Goal: Communication & Community: Connect with others

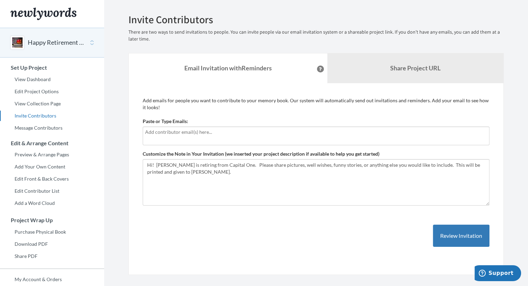
click at [168, 136] on div at bounding box center [316, 136] width 347 height 19
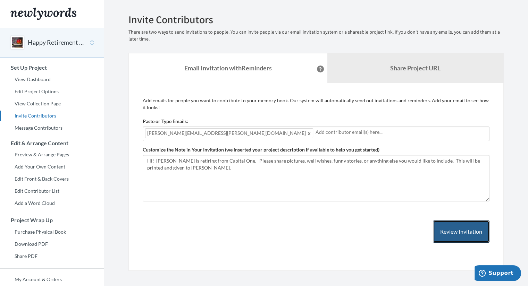
click at [468, 228] on button "Review Invitation" at bounding box center [461, 232] width 57 height 23
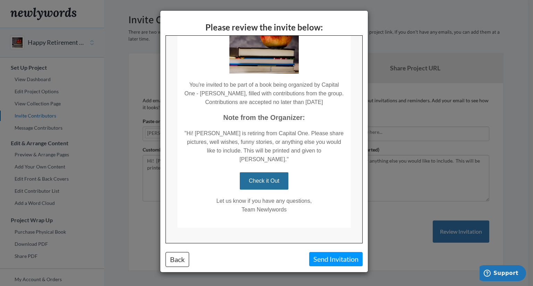
scroll to position [73, 0]
click at [342, 260] on button "Send Invitation" at bounding box center [335, 259] width 53 height 14
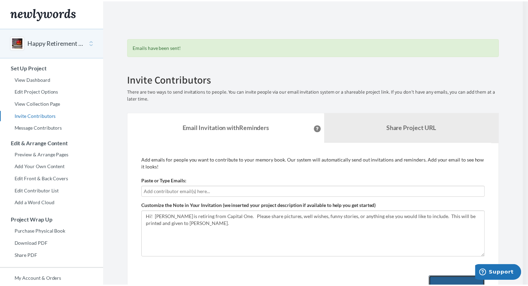
scroll to position [12, 0]
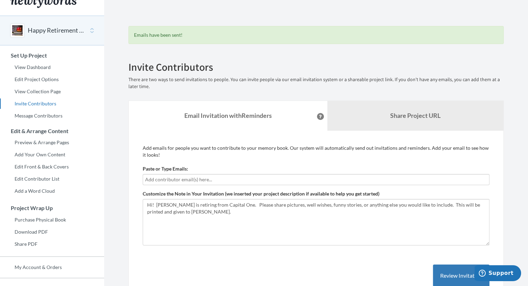
click at [84, 197] on div "Happy Retirement [PERSON_NAME] Select a project Happy Retirement [PERSON_NAME] …" at bounding box center [52, 136] width 104 height 241
click at [420, 115] on b "Share Project URL" at bounding box center [415, 116] width 50 height 8
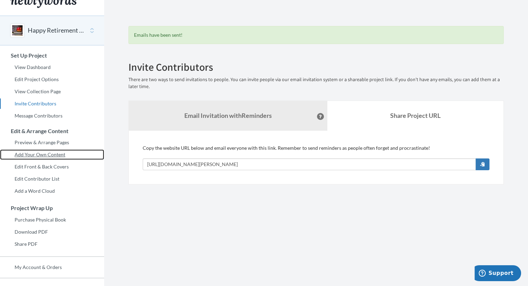
click at [54, 154] on link "Add Your Own Content" at bounding box center [52, 155] width 104 height 10
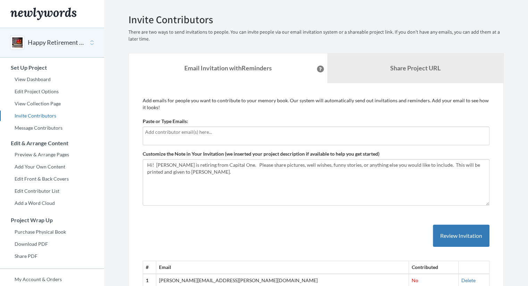
click at [230, 134] on input "text" at bounding box center [316, 132] width 342 height 8
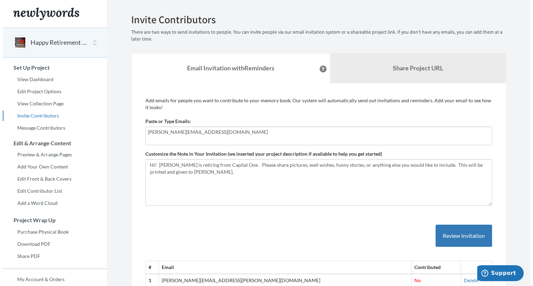
scroll to position [58, 0]
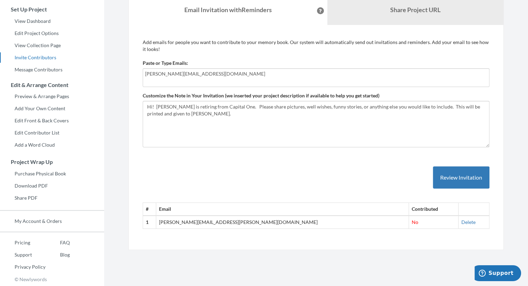
type input "jennifer.stalley@capitalone.com"
click at [465, 177] on button "Review Invitation" at bounding box center [461, 178] width 57 height 23
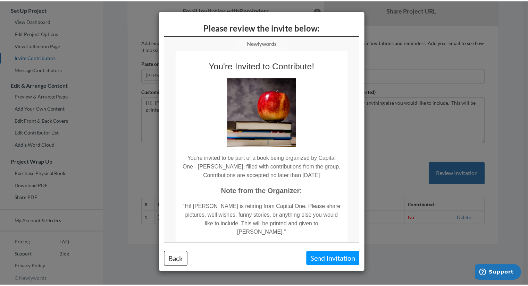
scroll to position [0, 0]
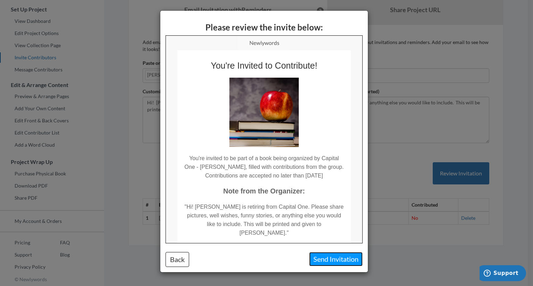
click at [336, 259] on button "Send Invitation" at bounding box center [335, 259] width 53 height 14
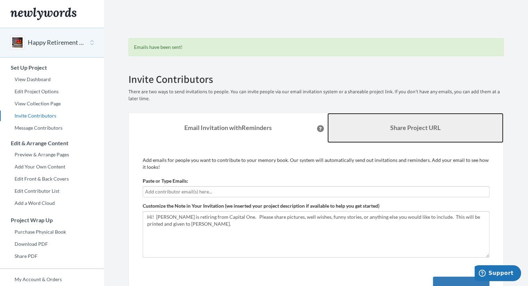
click at [417, 125] on b "Share Project URL" at bounding box center [415, 128] width 50 height 8
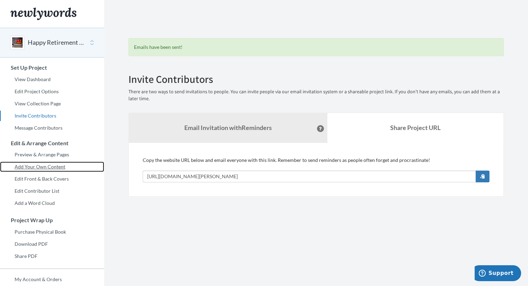
click at [55, 165] on link "Add Your Own Content" at bounding box center [52, 167] width 104 height 10
